Goal: Task Accomplishment & Management: Use online tool/utility

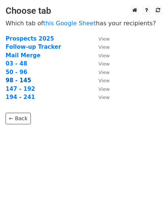
click at [20, 81] on strong "98 - 145" at bounding box center [19, 80] width 26 height 7
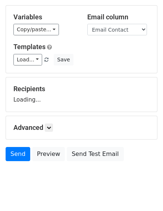
scroll to position [48, 0]
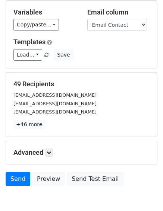
click at [53, 120] on p "+46 more" at bounding box center [81, 124] width 136 height 9
click at [55, 149] on h5 "Advanced" at bounding box center [81, 153] width 136 height 8
click at [51, 151] on icon at bounding box center [49, 153] width 4 height 4
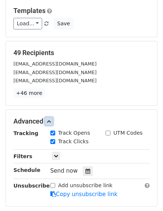
scroll to position [123, 0]
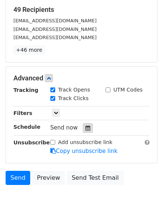
click at [85, 126] on icon at bounding box center [87, 128] width 5 height 5
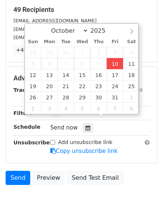
type input "2025-10-10 14:04"
type input "02"
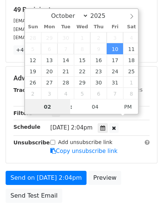
scroll to position [0, 0]
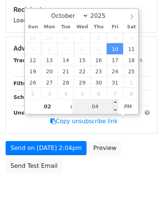
click at [93, 103] on input "04" at bounding box center [94, 106] width 45 height 15
type input "30"
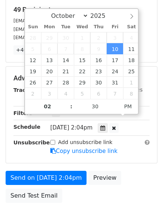
type input "2025-10-10 14:30"
click at [147, 96] on div "Tracking Track Opens UTM Codes Track Clicks Filters Only include spreadsheet ro…" at bounding box center [81, 121] width 136 height 70
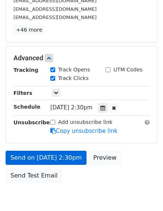
scroll to position [149, 0]
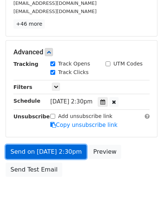
click at [34, 145] on link "Send on Oct 10 at 2:30pm" at bounding box center [46, 152] width 81 height 14
